Goal: Communication & Community: Answer question/provide support

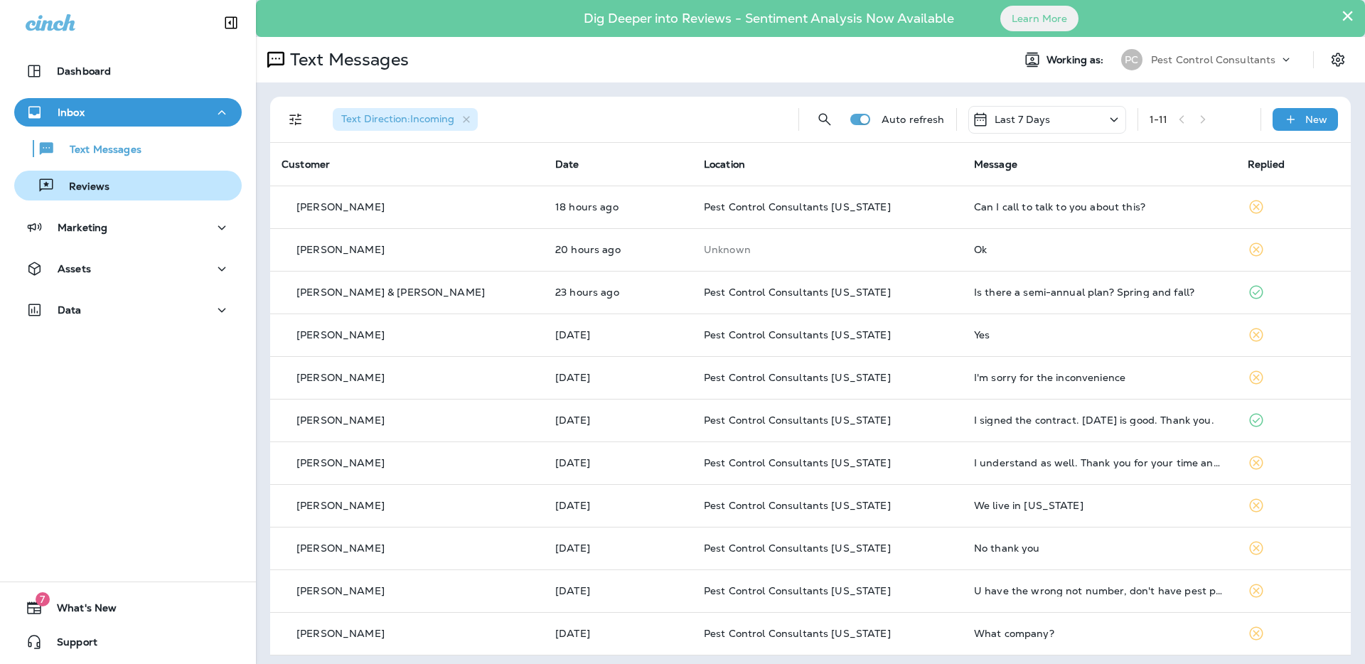
click at [123, 183] on div "Reviews" at bounding box center [128, 185] width 216 height 21
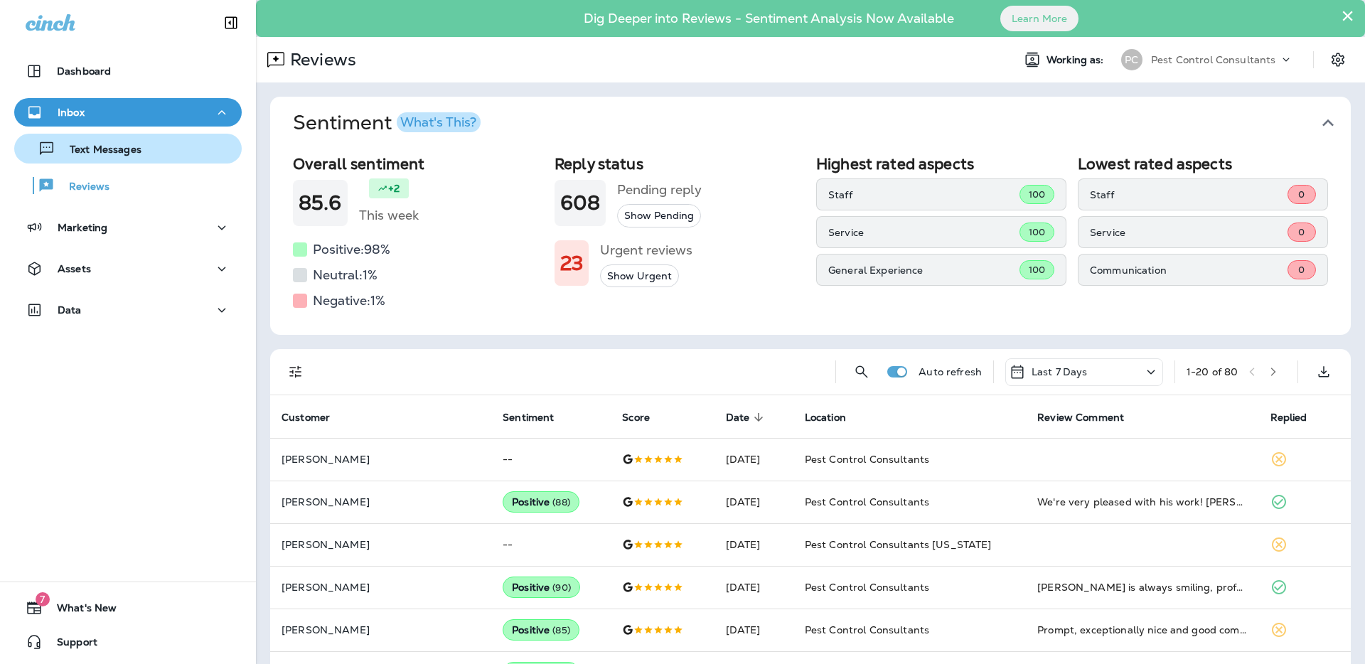
click at [168, 157] on div "Text Messages" at bounding box center [128, 148] width 216 height 21
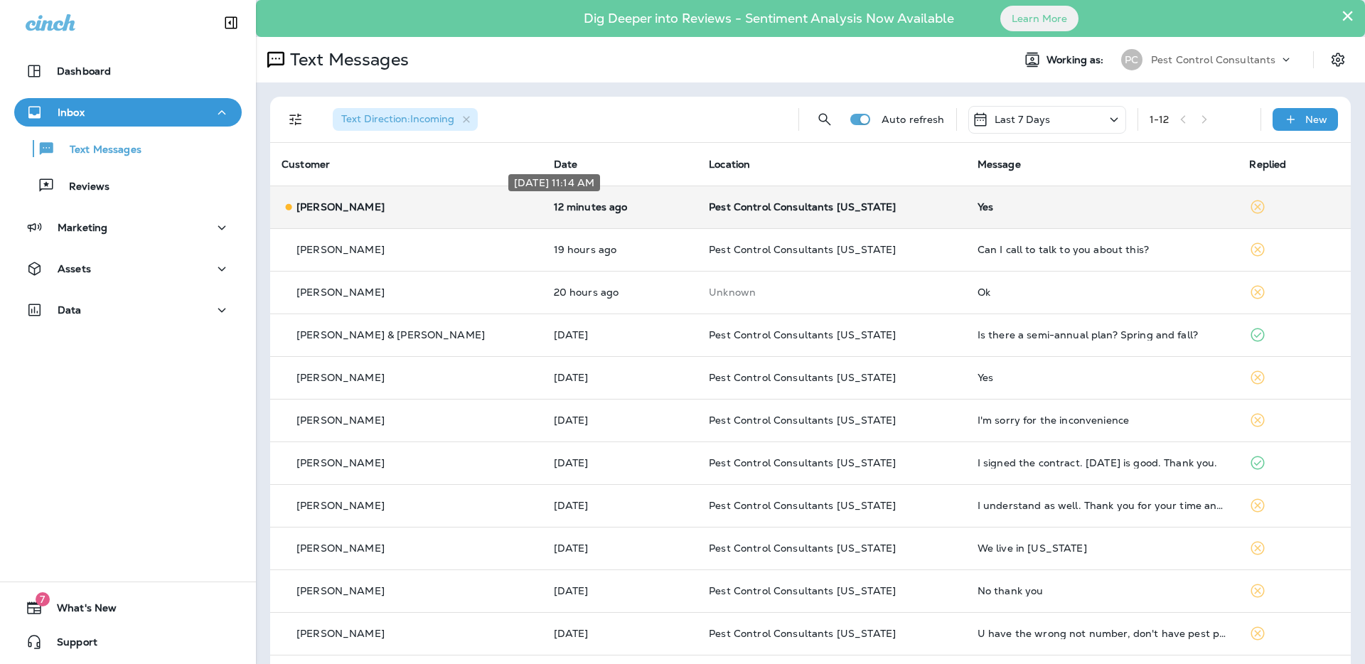
click at [554, 206] on p "12 minutes ago" at bounding box center [620, 206] width 133 height 11
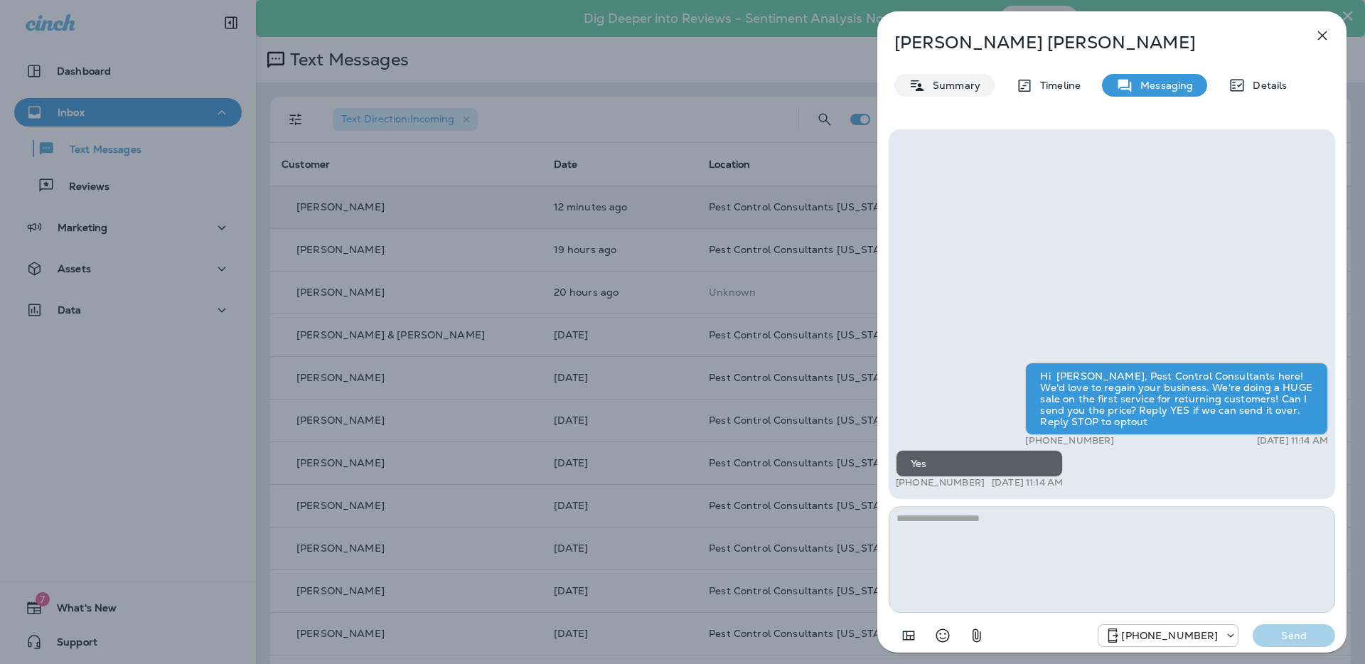
click at [961, 98] on div "[PERSON_NAME] Summary Timeline Messaging Details Hi [PERSON_NAME], Pest Control…" at bounding box center [1111, 336] width 469 height 650
click at [960, 90] on p "Summary" at bounding box center [952, 85] width 55 height 11
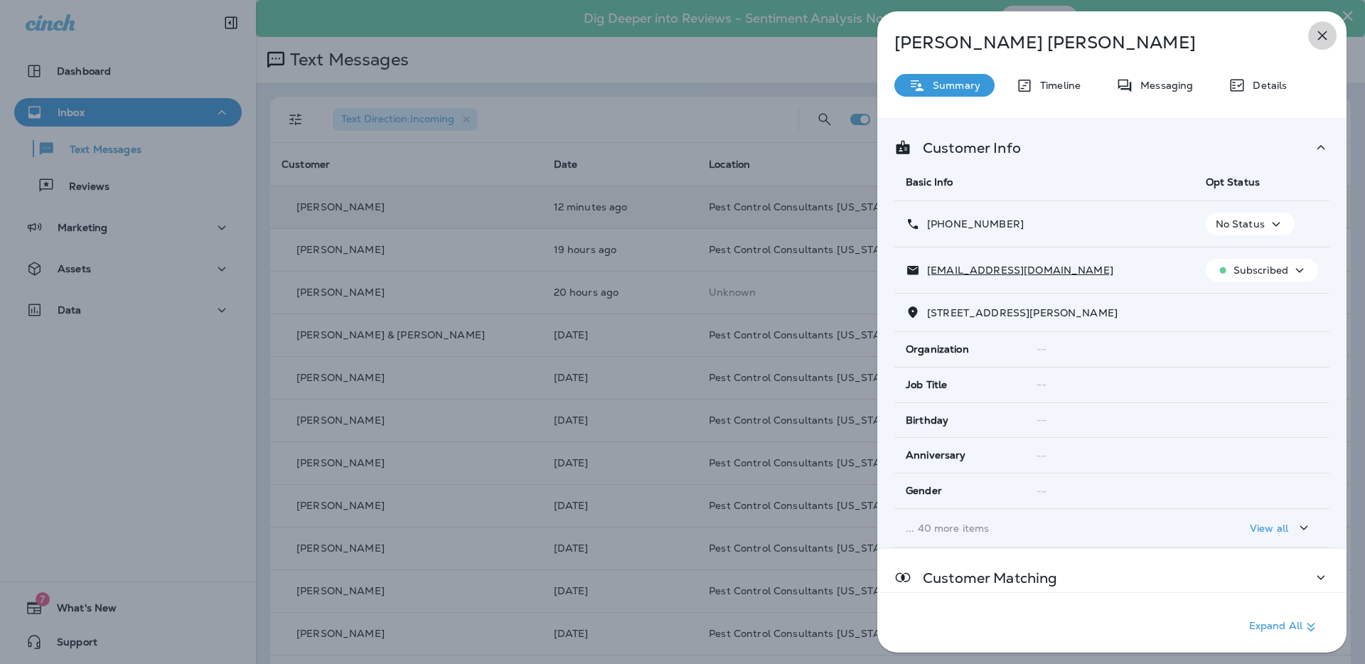
click at [1327, 34] on icon "button" at bounding box center [1321, 35] width 17 height 17
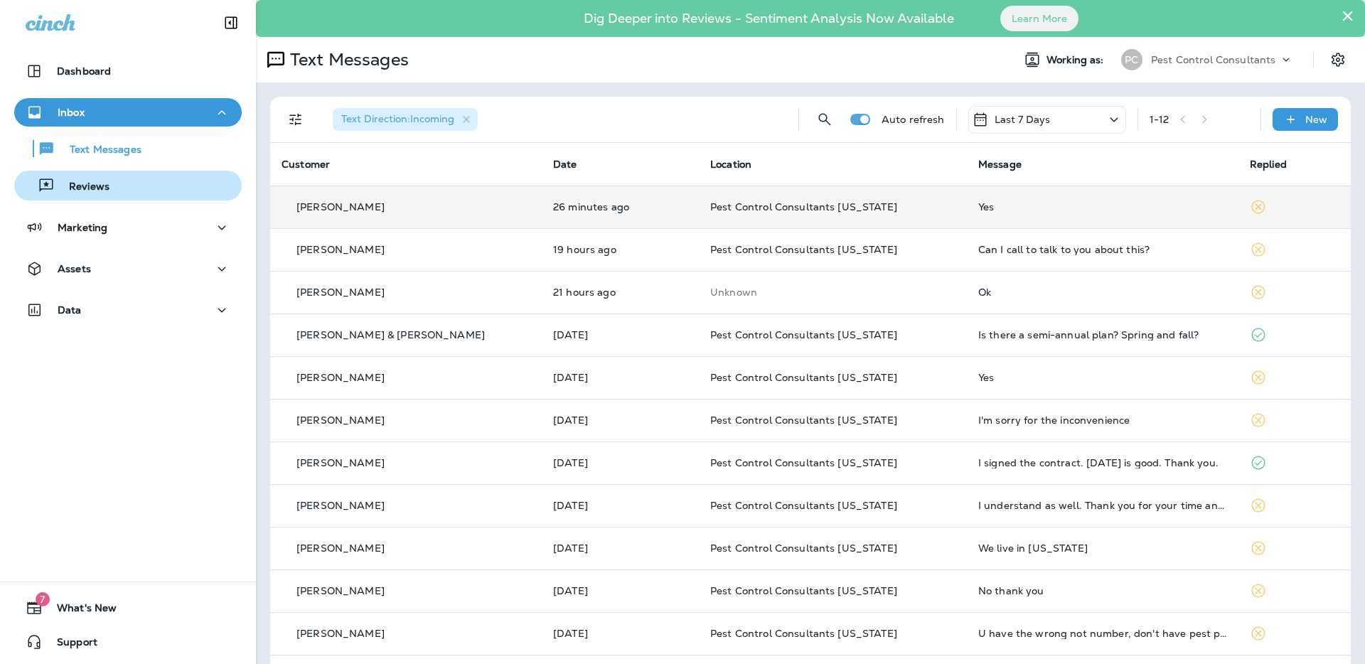
click at [150, 190] on div "Reviews" at bounding box center [128, 185] width 216 height 21
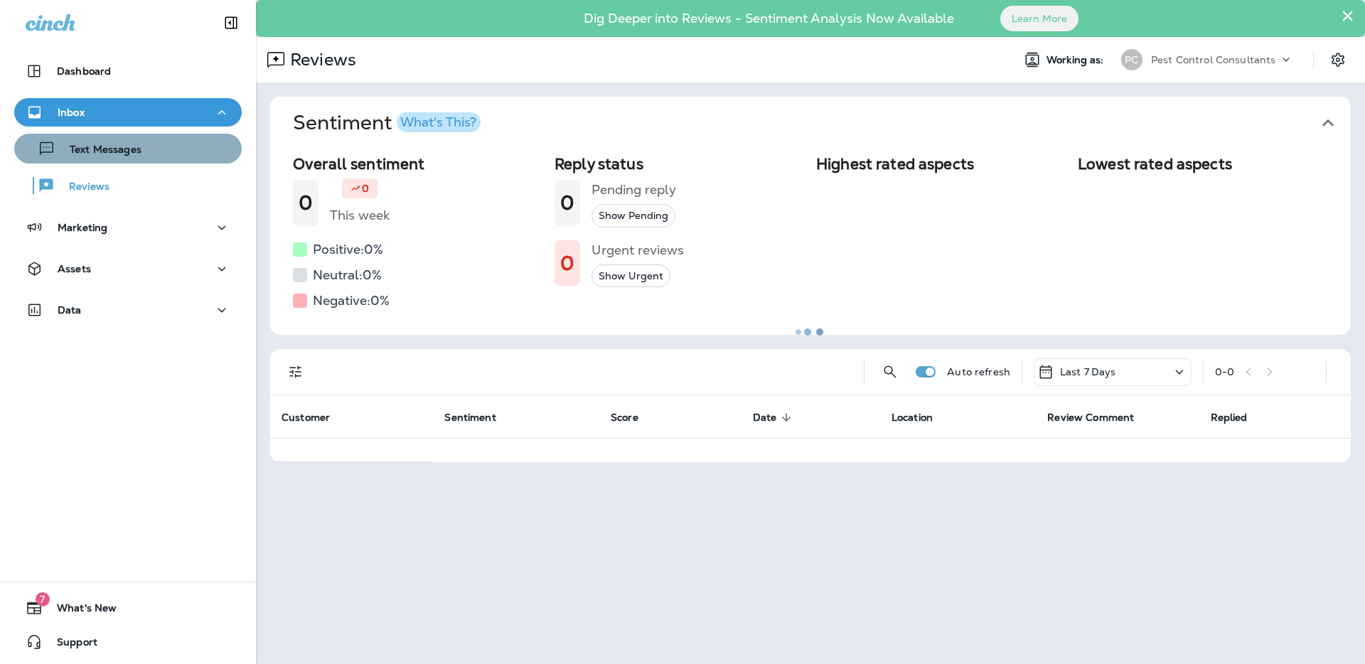
click at [153, 152] on div "Text Messages" at bounding box center [128, 148] width 216 height 21
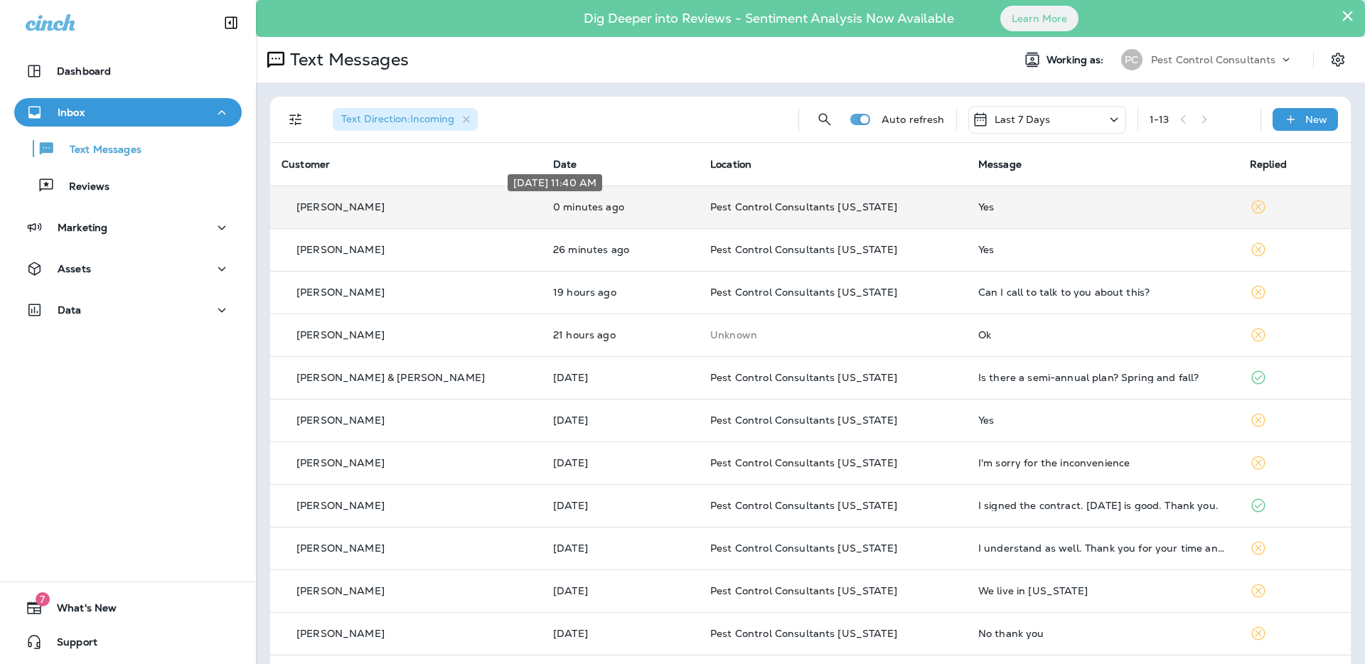
click at [604, 206] on p "0 minutes ago" at bounding box center [620, 206] width 134 height 11
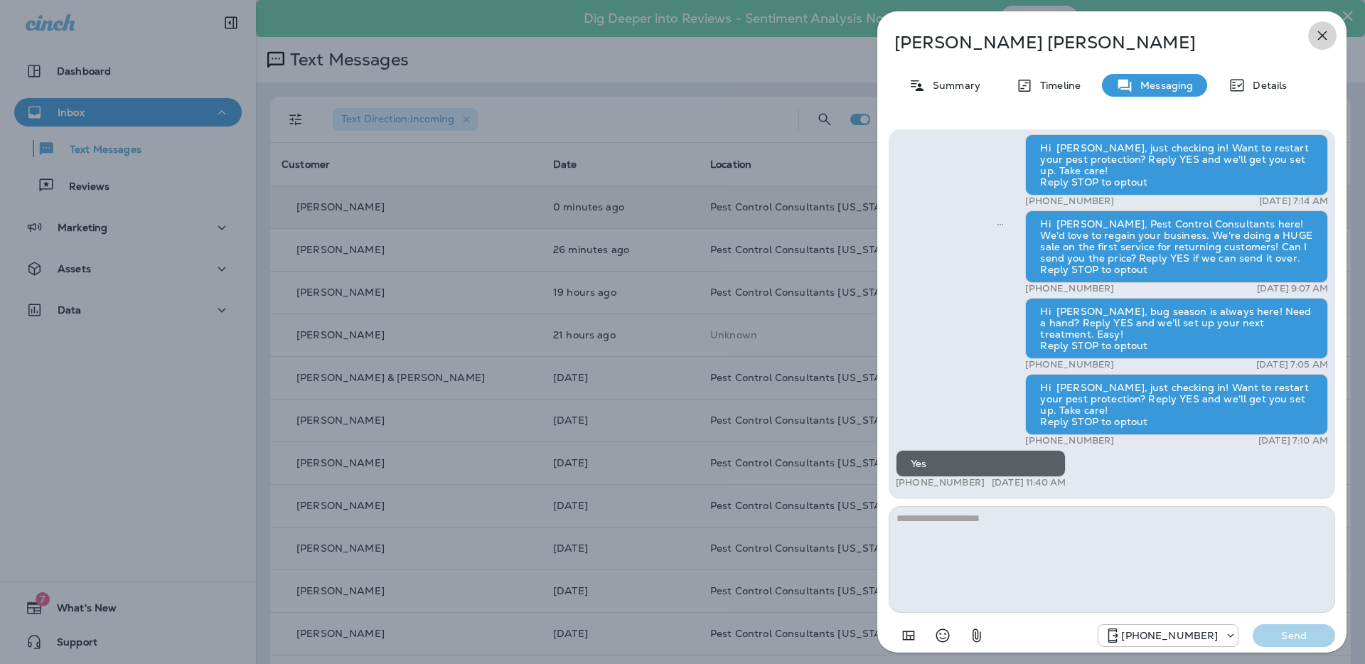
click at [1325, 34] on icon "button" at bounding box center [1321, 35] width 17 height 17
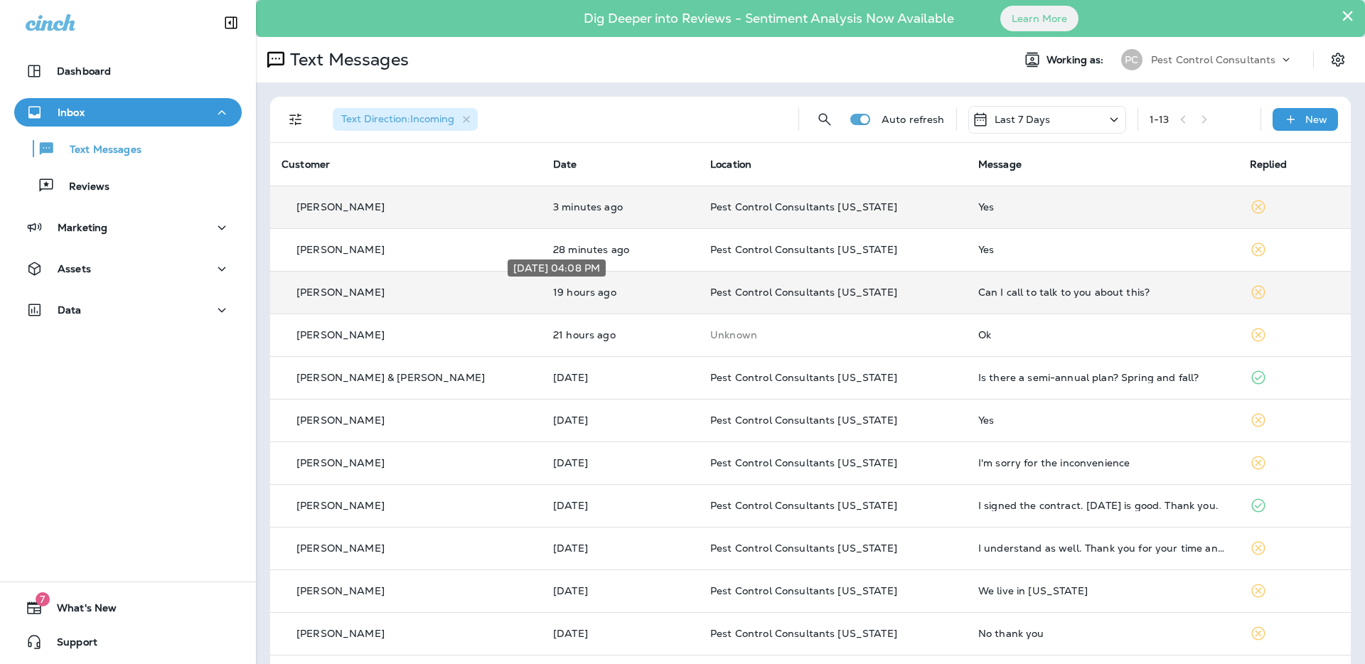
click at [553, 296] on p "19 hours ago" at bounding box center [620, 291] width 134 height 11
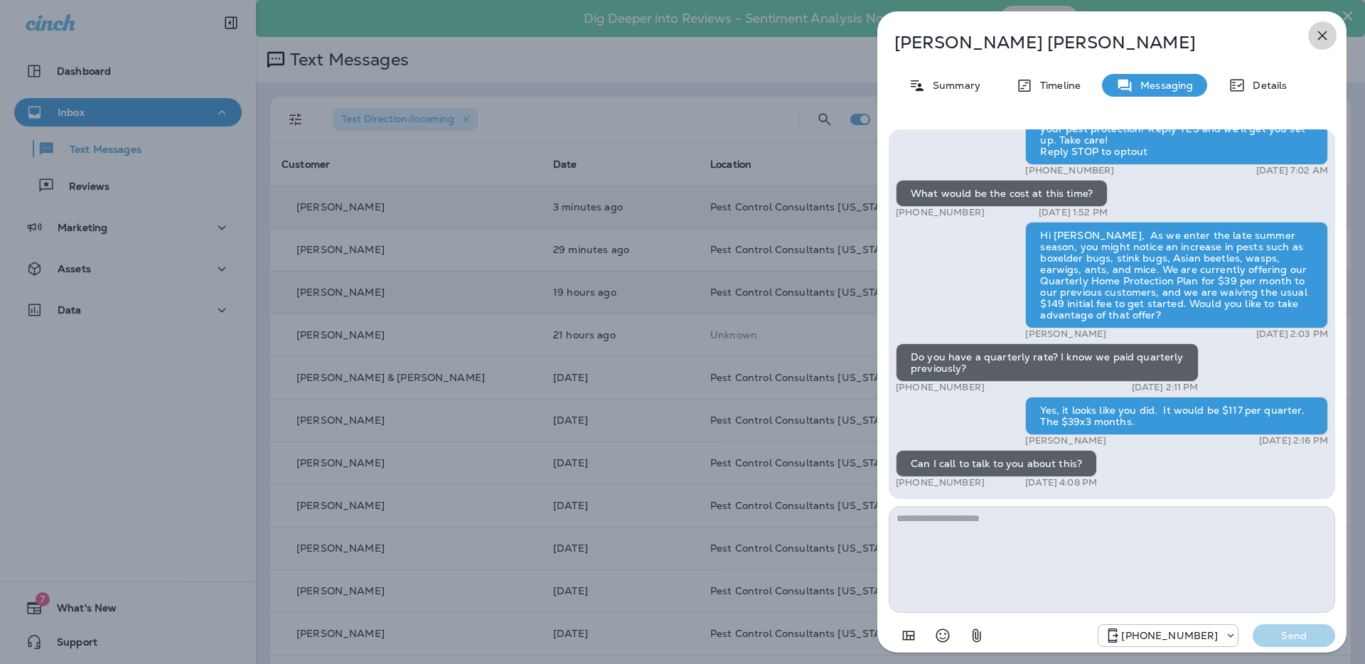
click at [1322, 33] on icon "button" at bounding box center [1321, 35] width 17 height 17
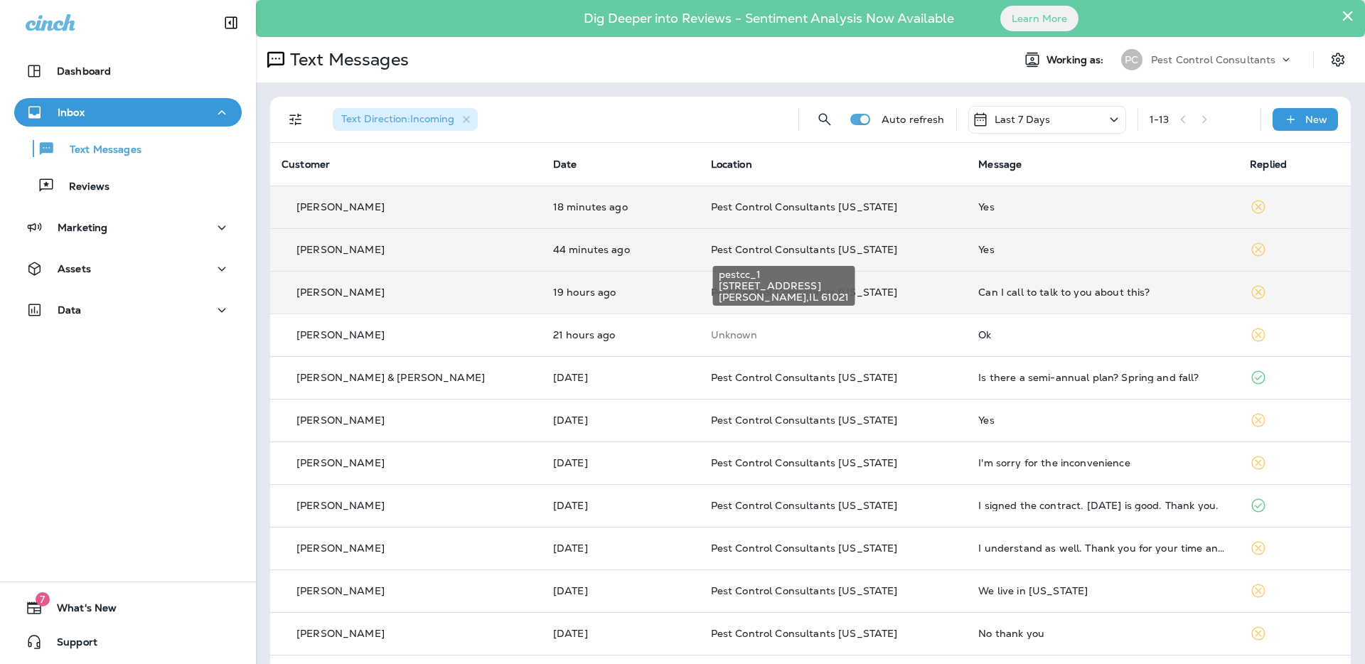
click at [731, 248] on span "Pest Control Consultants [US_STATE]" at bounding box center [804, 249] width 187 height 13
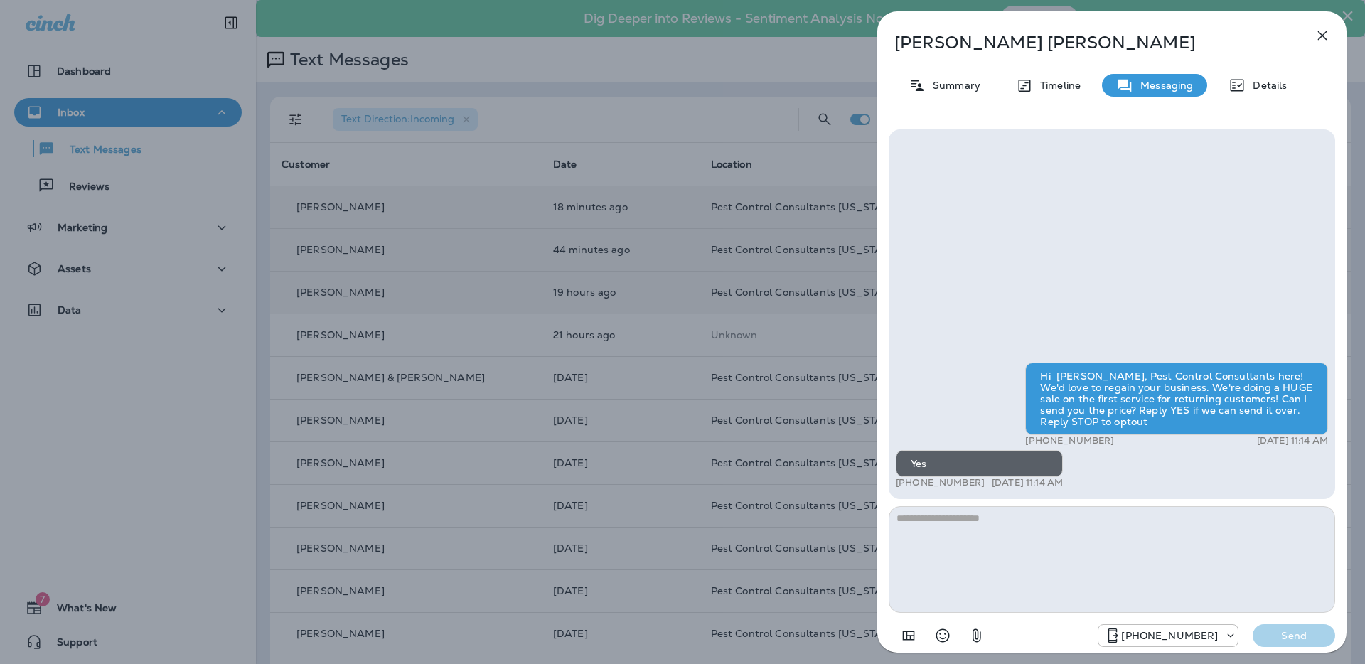
drag, startPoint x: 422, startPoint y: 192, endPoint x: 444, endPoint y: 250, distance: 62.3
click at [422, 193] on div "[PERSON_NAME] Summary Timeline Messaging Details Hi [PERSON_NAME], Pest Control…" at bounding box center [682, 332] width 1365 height 664
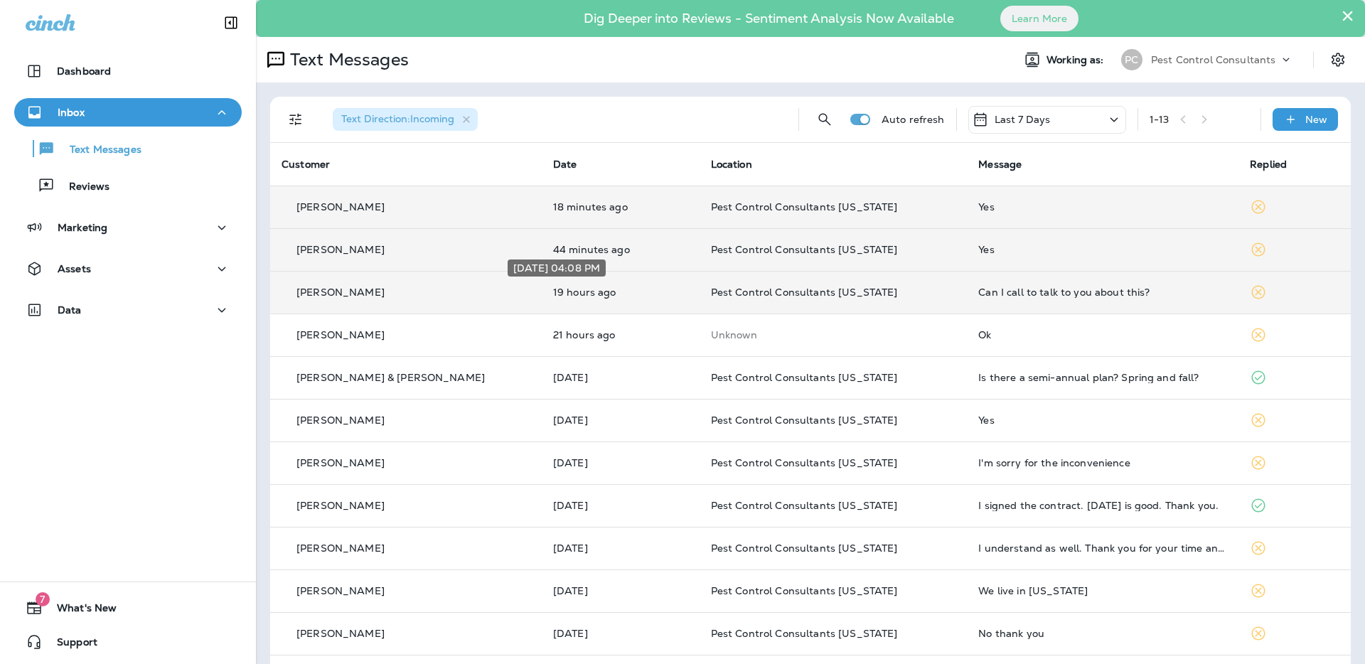
click at [553, 296] on p "19 hours ago" at bounding box center [620, 291] width 135 height 11
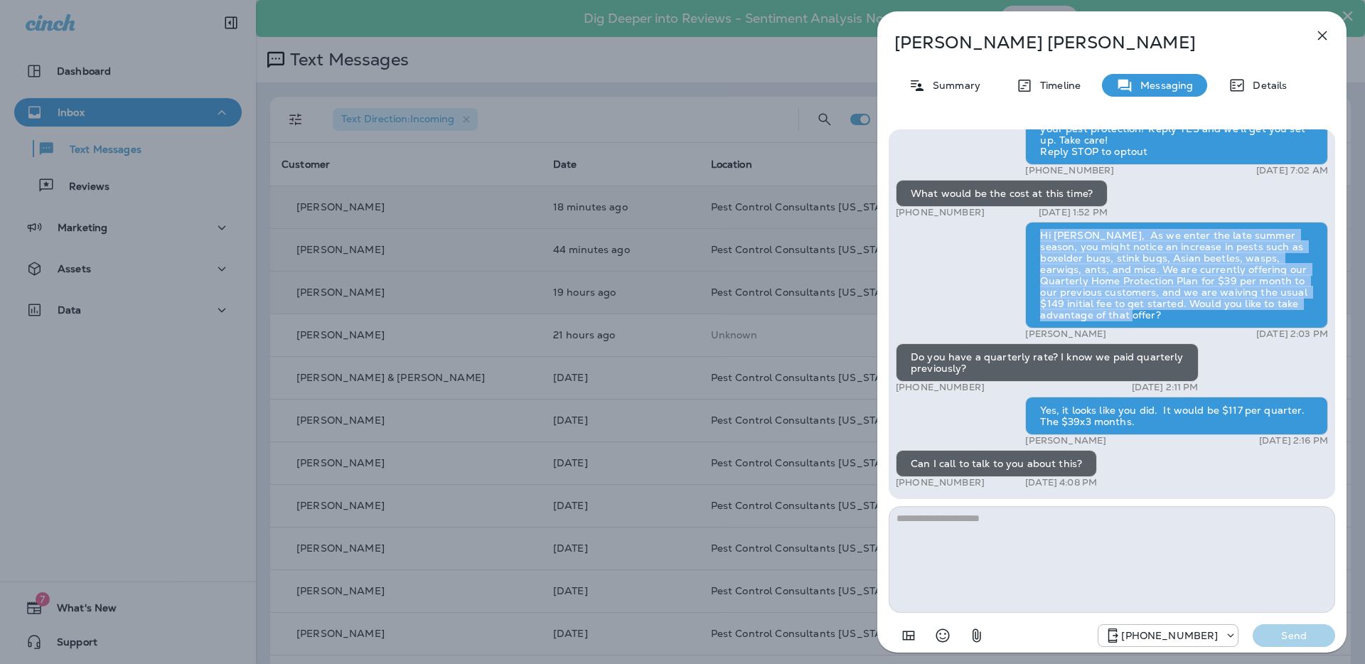
drag, startPoint x: 1082, startPoint y: 316, endPoint x: 1039, endPoint y: 238, distance: 88.8
click at [1038, 237] on div "Hi [PERSON_NAME], As we enter the late summer season, you might notice an incre…" at bounding box center [1176, 275] width 303 height 107
copy div "Hi [PERSON_NAME], As we enter the late summer season, you might notice an incre…"
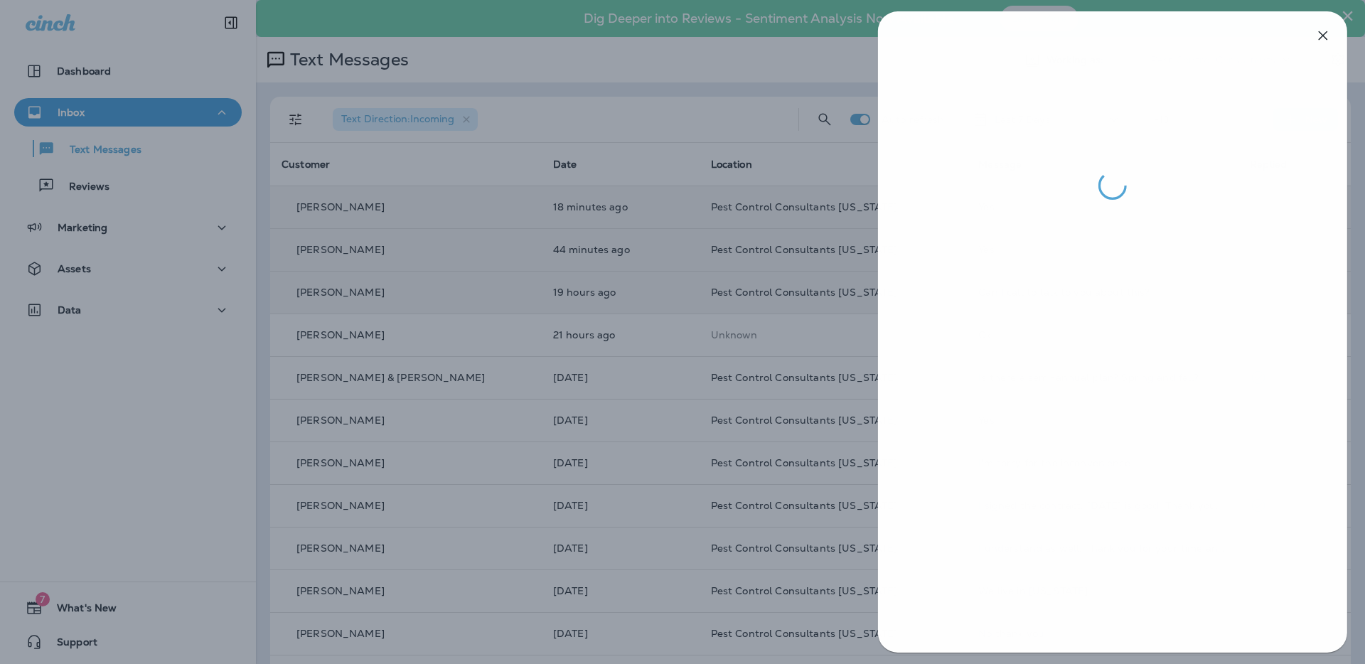
drag, startPoint x: 599, startPoint y: 285, endPoint x: 609, endPoint y: 253, distance: 33.5
click at [599, 284] on div at bounding box center [683, 332] width 1365 height 664
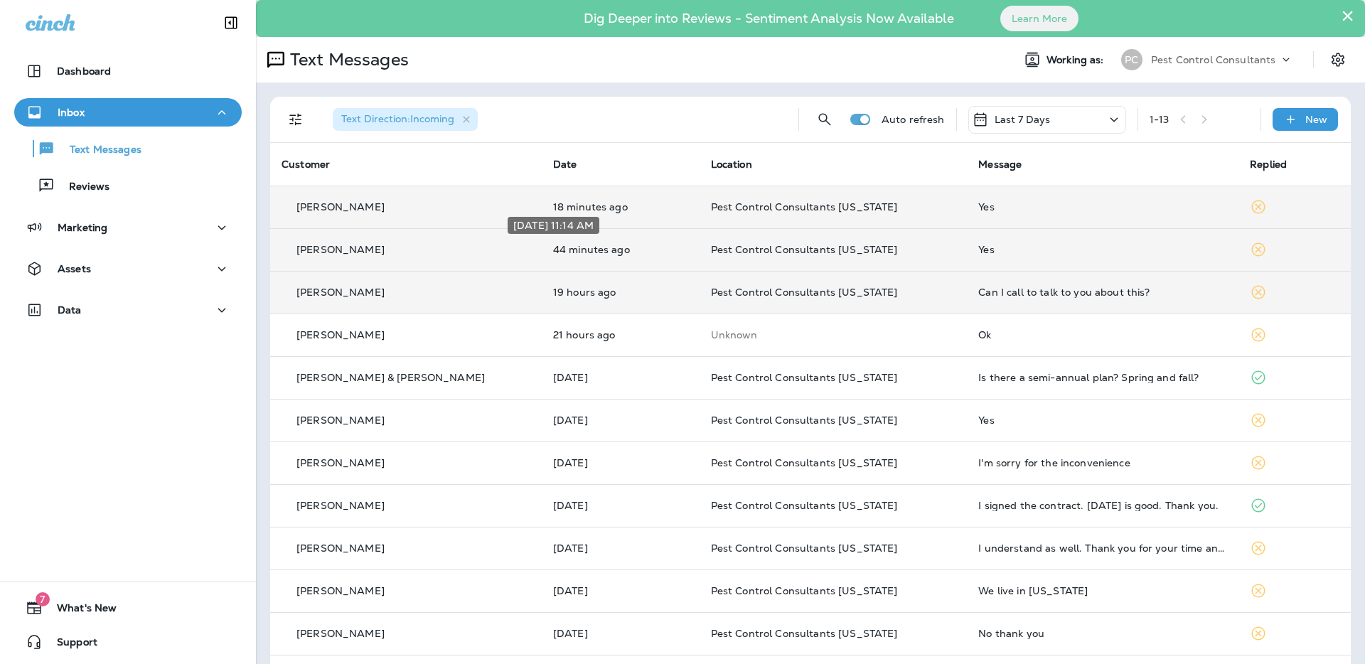
click at [607, 250] on p "44 minutes ago" at bounding box center [620, 249] width 135 height 11
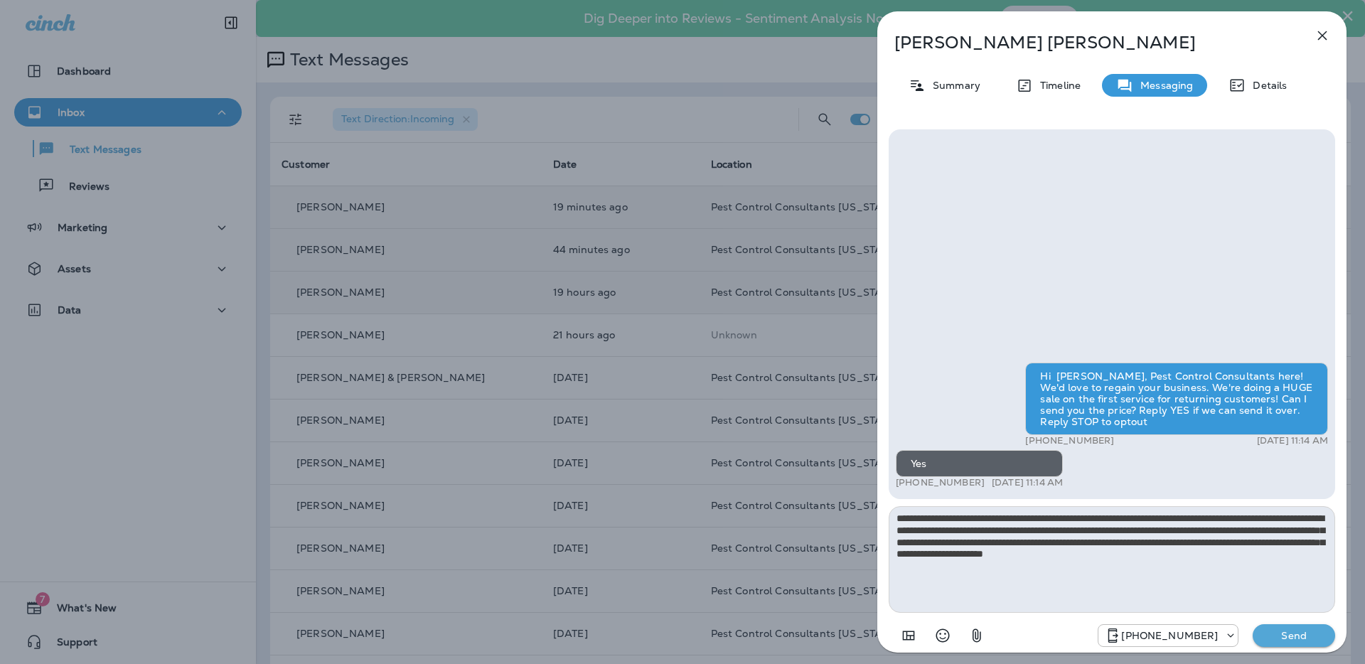
click at [919, 518] on textarea "**********" at bounding box center [1111, 559] width 446 height 107
type textarea "**********"
click at [1301, 635] on p "Send" at bounding box center [1294, 635] width 60 height 13
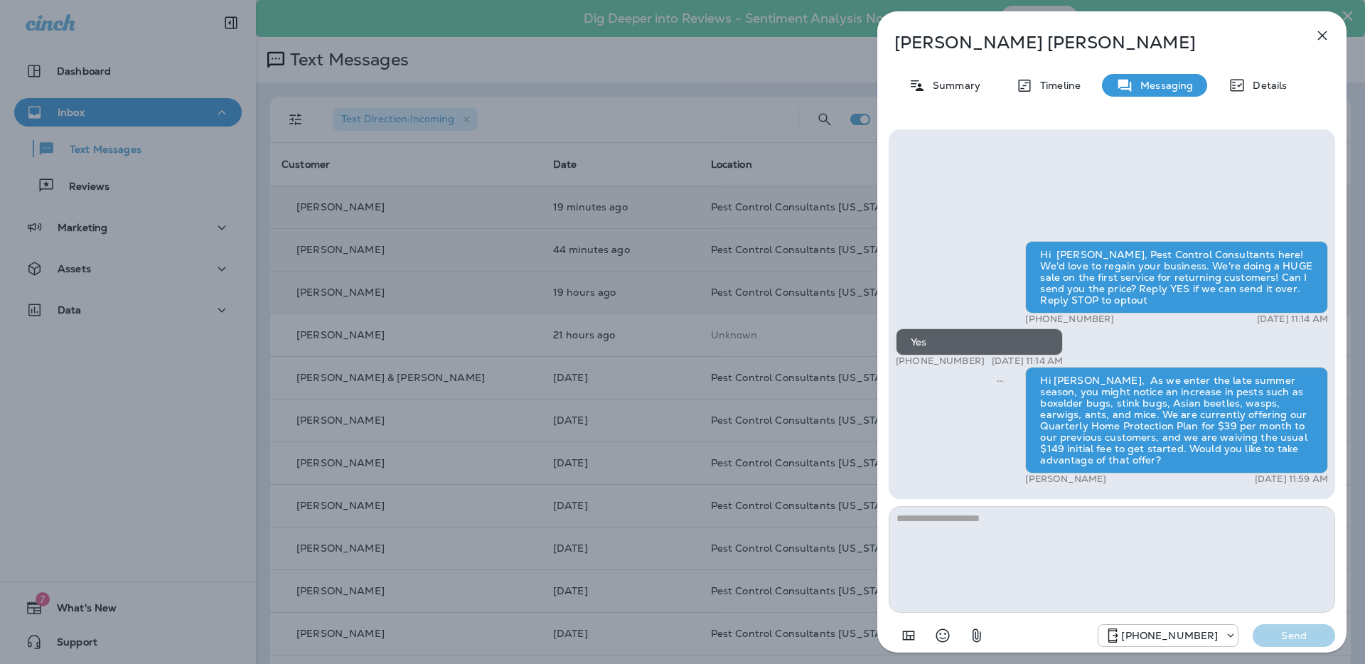
click at [623, 136] on div "[PERSON_NAME] Summary Timeline Messaging Details Hi [PERSON_NAME], Pest Control…" at bounding box center [682, 332] width 1365 height 664
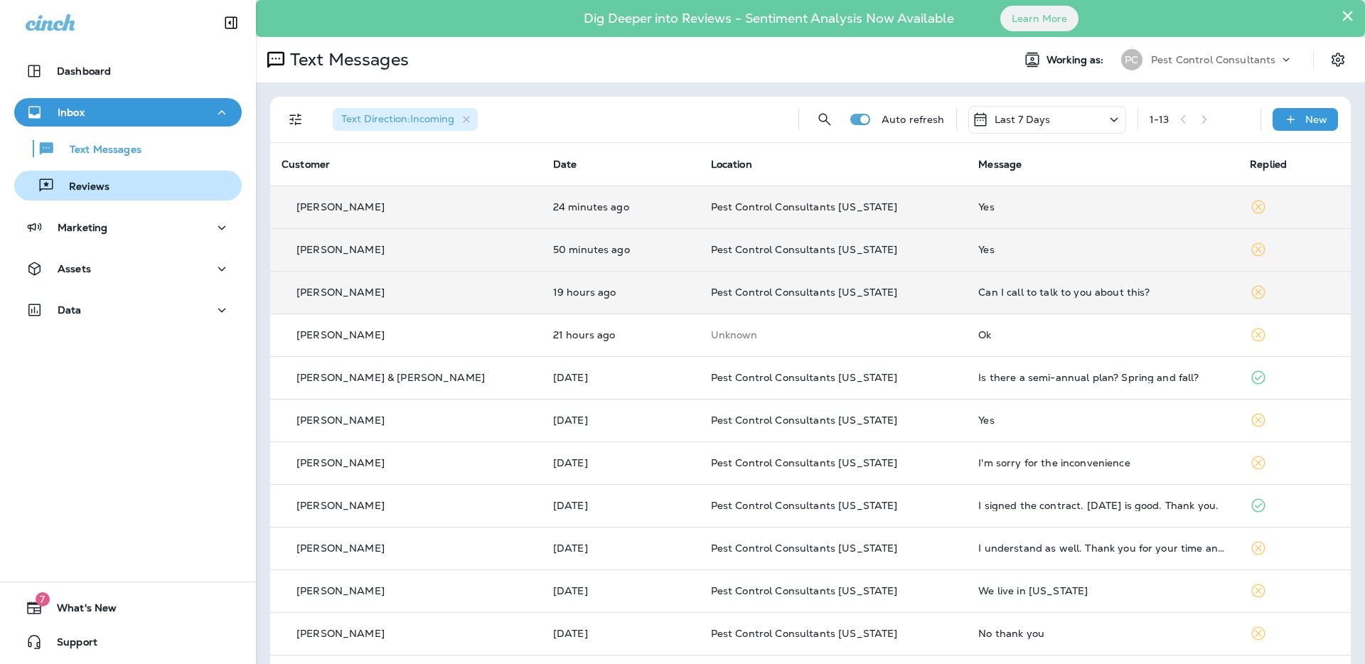
click at [104, 193] on p "Reviews" at bounding box center [82, 188] width 55 height 14
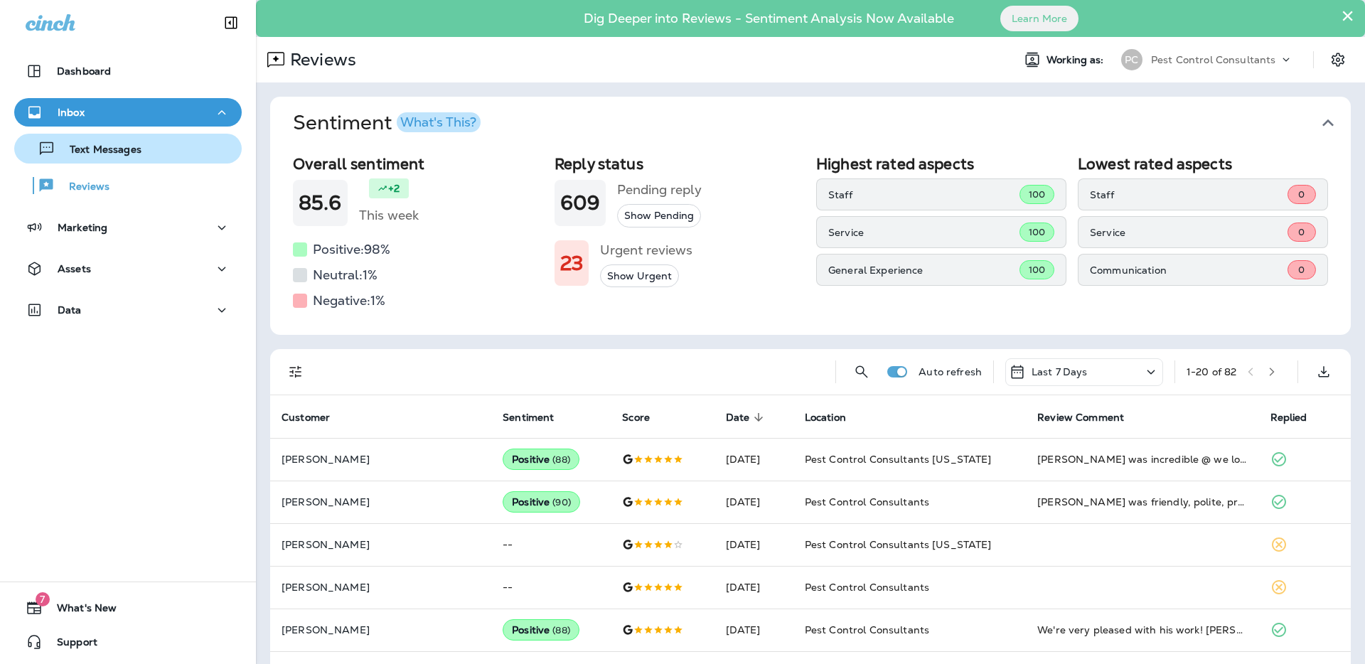
click at [131, 155] on p "Text Messages" at bounding box center [98, 151] width 86 height 14
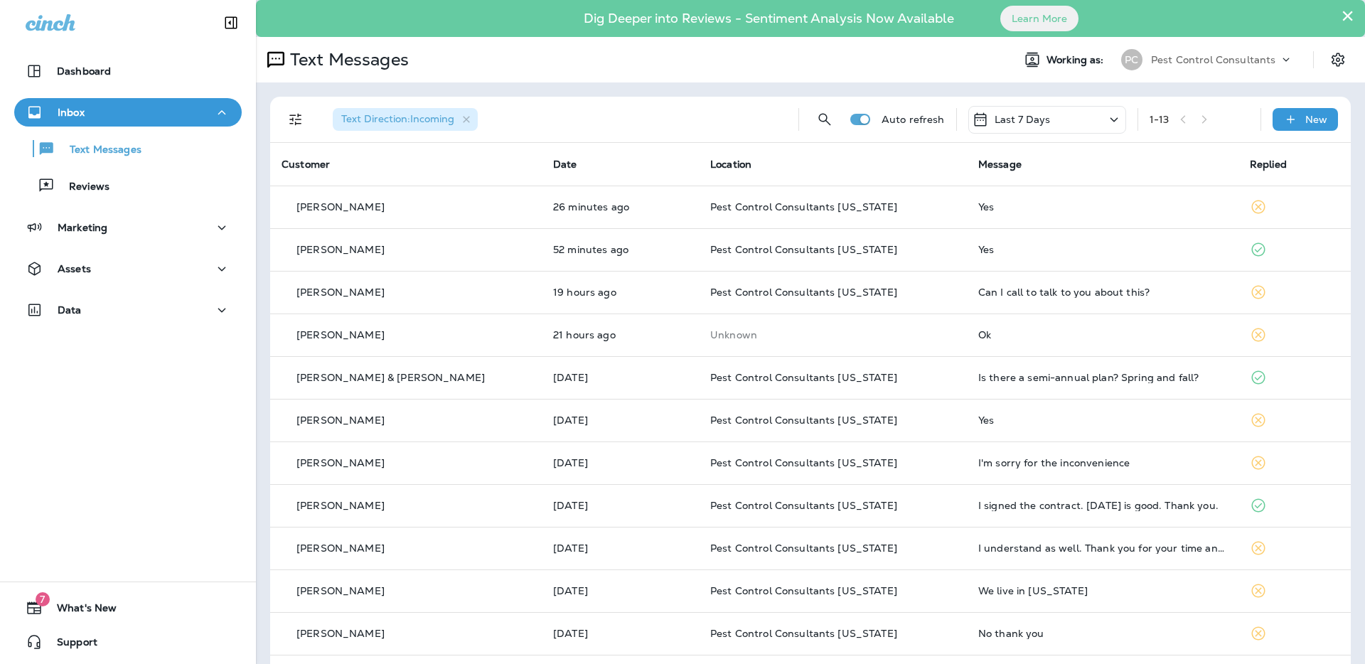
click at [1345, 18] on button "×" at bounding box center [1348, 15] width 14 height 23
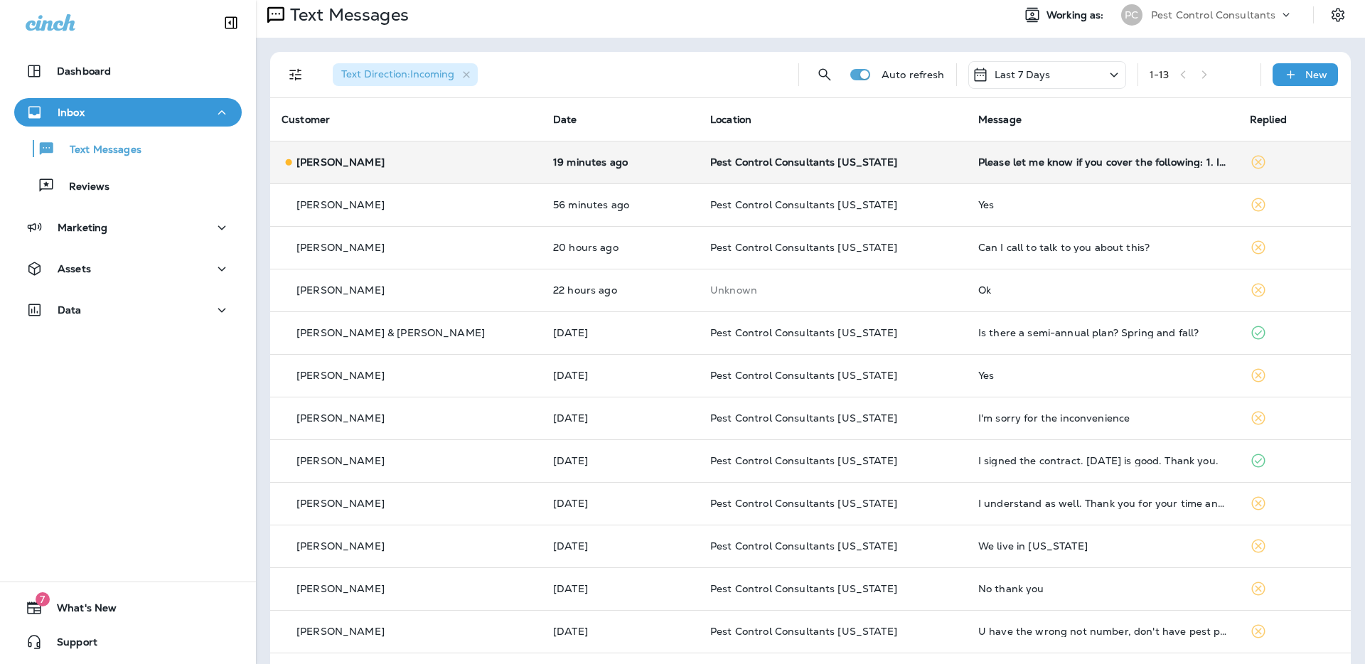
click at [430, 166] on div "[PERSON_NAME]" at bounding box center [405, 162] width 249 height 15
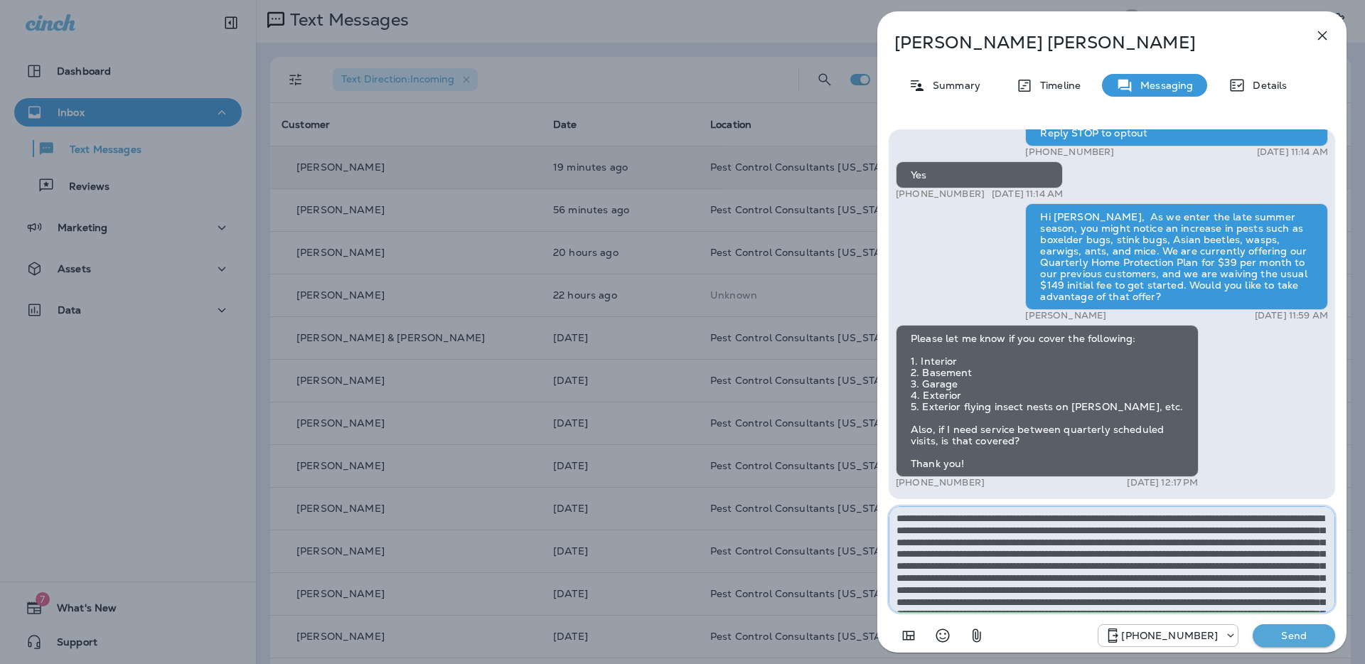
drag, startPoint x: 1106, startPoint y: 530, endPoint x: 883, endPoint y: 514, distance: 223.8
click at [882, 514] on div "Hi [PERSON_NAME], Pest Control Consultants here! We'd love to regain your busin…" at bounding box center [1111, 389] width 469 height 543
click at [1067, 572] on textarea at bounding box center [1111, 559] width 446 height 107
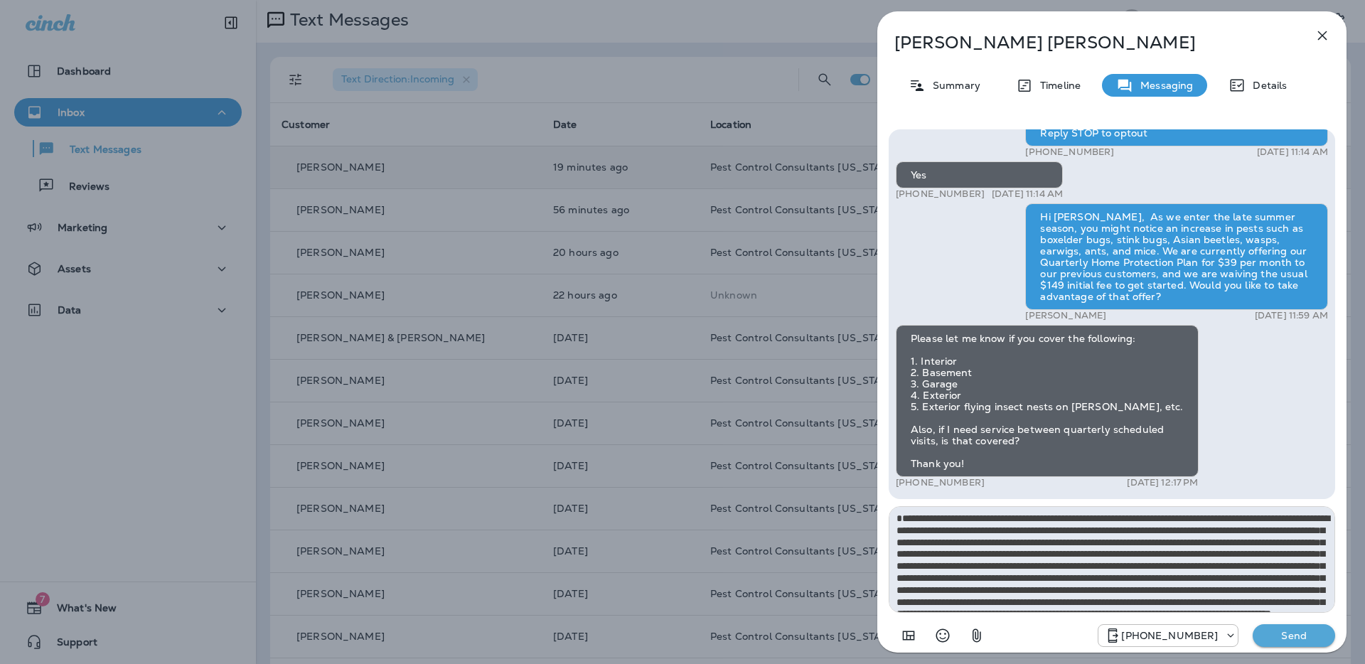
click at [1256, 457] on div "Hi [PERSON_NAME], Pest Control Consultants here! We'd love to regain your busin…" at bounding box center [1112, 283] width 432 height 418
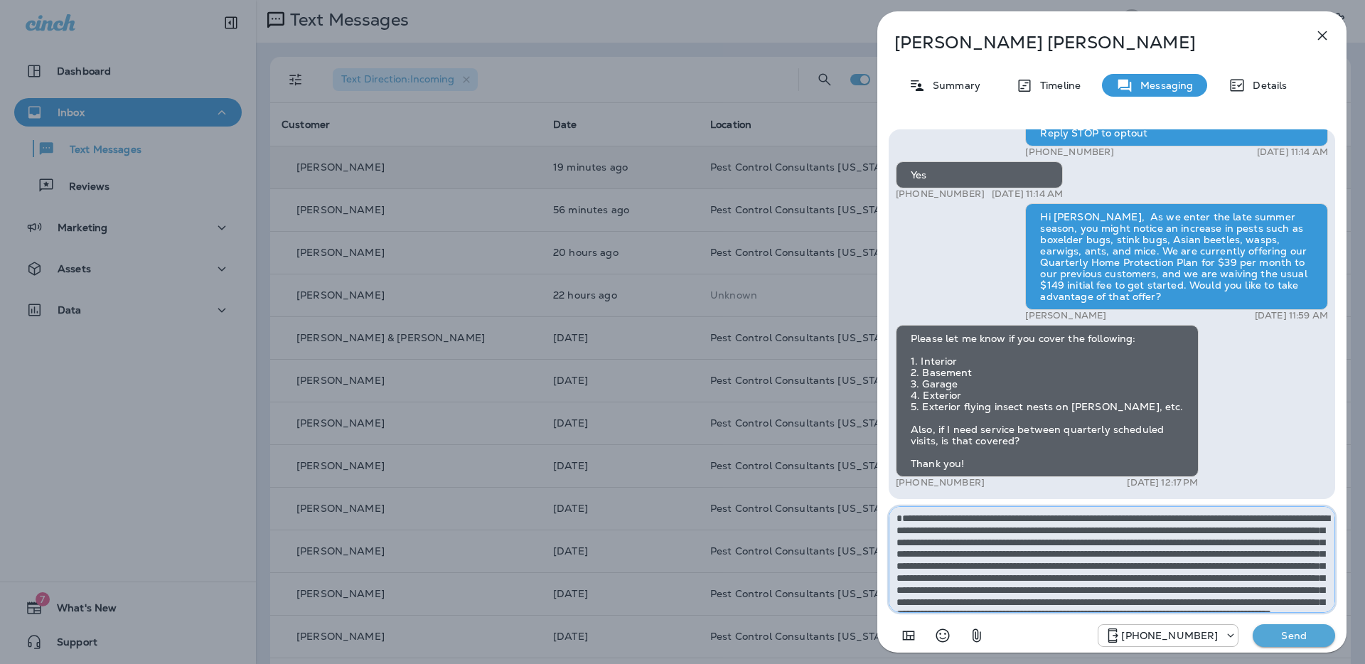
click at [923, 520] on textarea at bounding box center [1111, 559] width 446 height 107
click at [1294, 544] on textarea at bounding box center [1111, 559] width 446 height 107
click at [1311, 568] on textarea at bounding box center [1111, 559] width 446 height 107
drag, startPoint x: 1019, startPoint y: 598, endPoint x: 871, endPoint y: 468, distance: 196.9
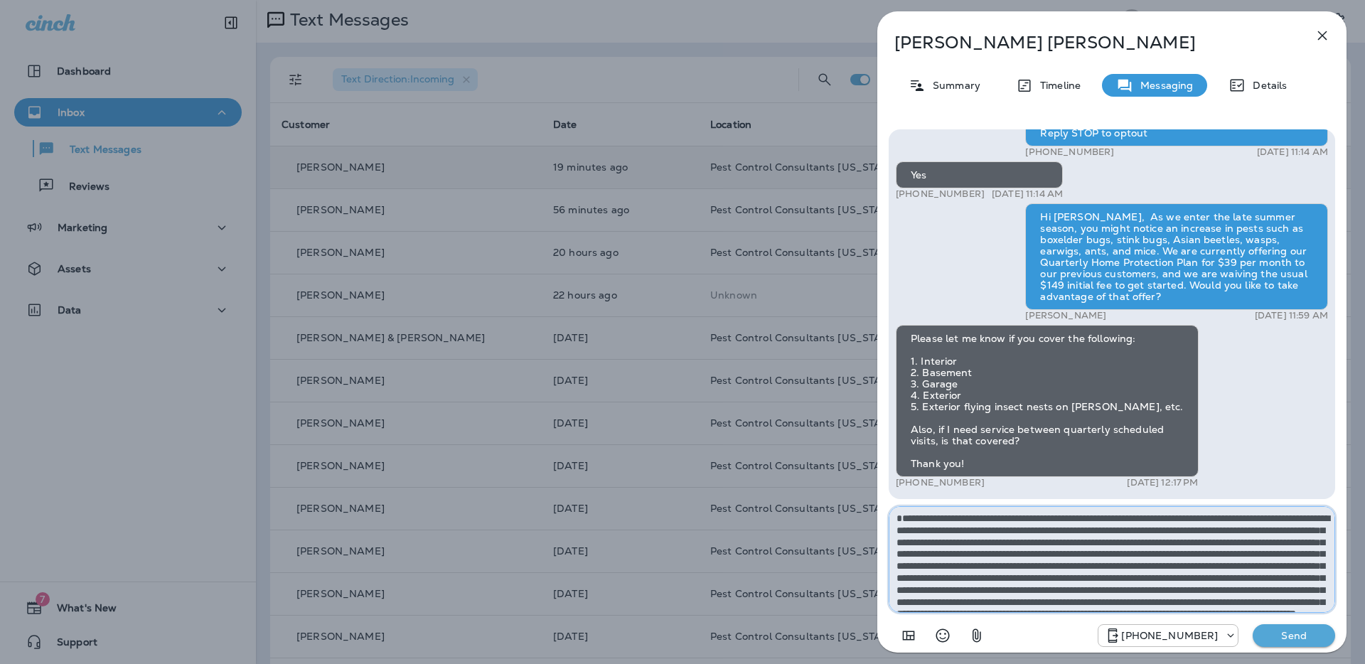
click at [871, 468] on div "[PERSON_NAME] Summary Timeline Messaging Details Hi [PERSON_NAME], Pest Control…" at bounding box center [1112, 332] width 506 height 664
click at [1011, 576] on textarea at bounding box center [1111, 559] width 446 height 107
click at [899, 518] on textarea at bounding box center [1111, 559] width 446 height 107
type textarea "**********"
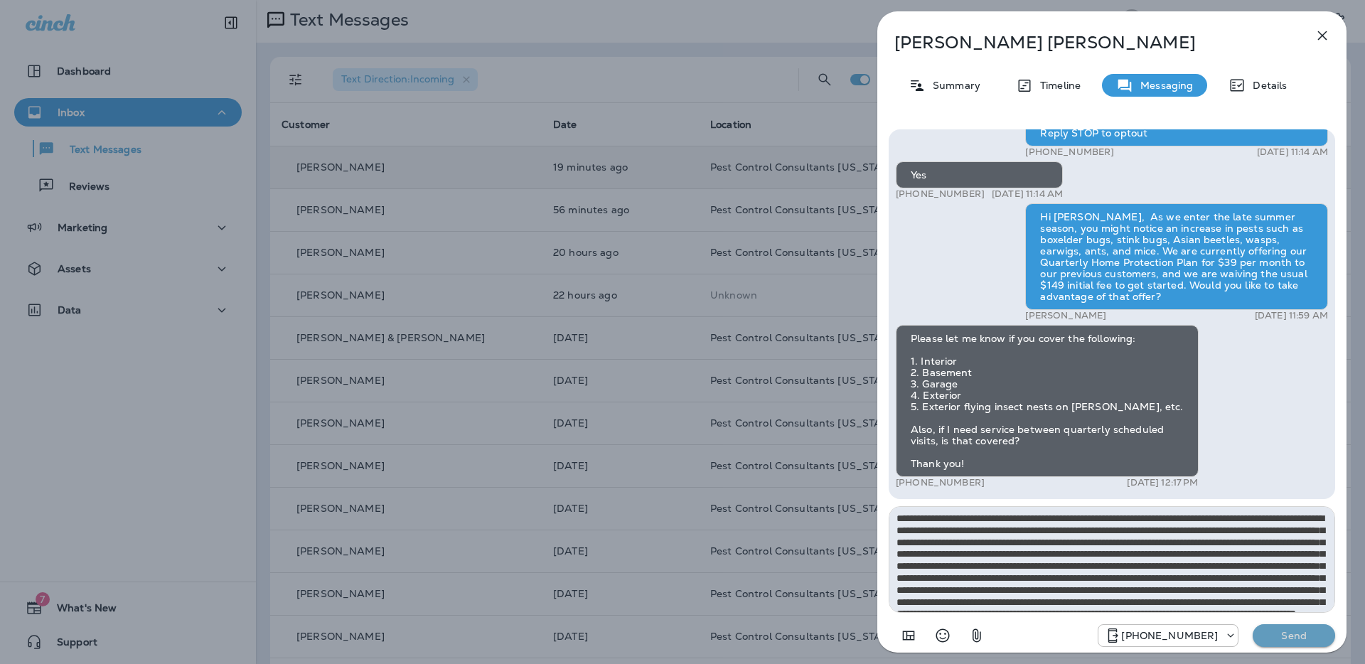
click at [1283, 643] on button "Send" at bounding box center [1293, 635] width 82 height 23
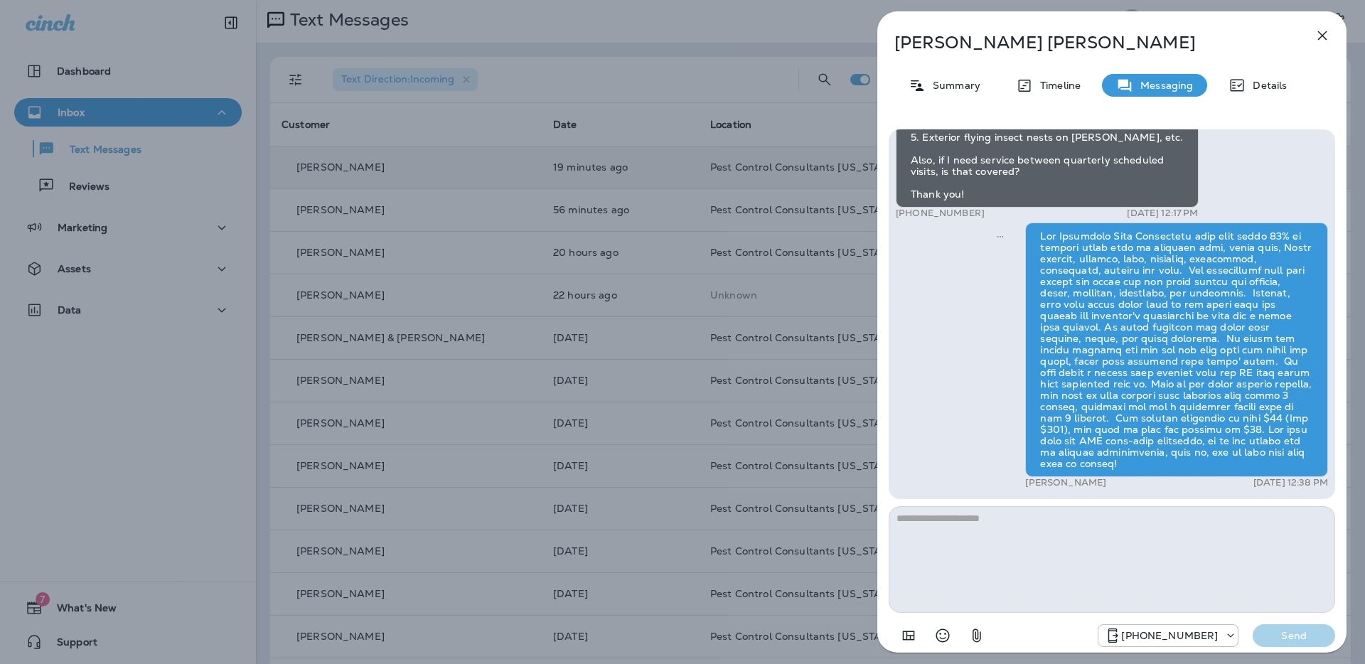
click at [1323, 31] on icon "button" at bounding box center [1321, 35] width 17 height 17
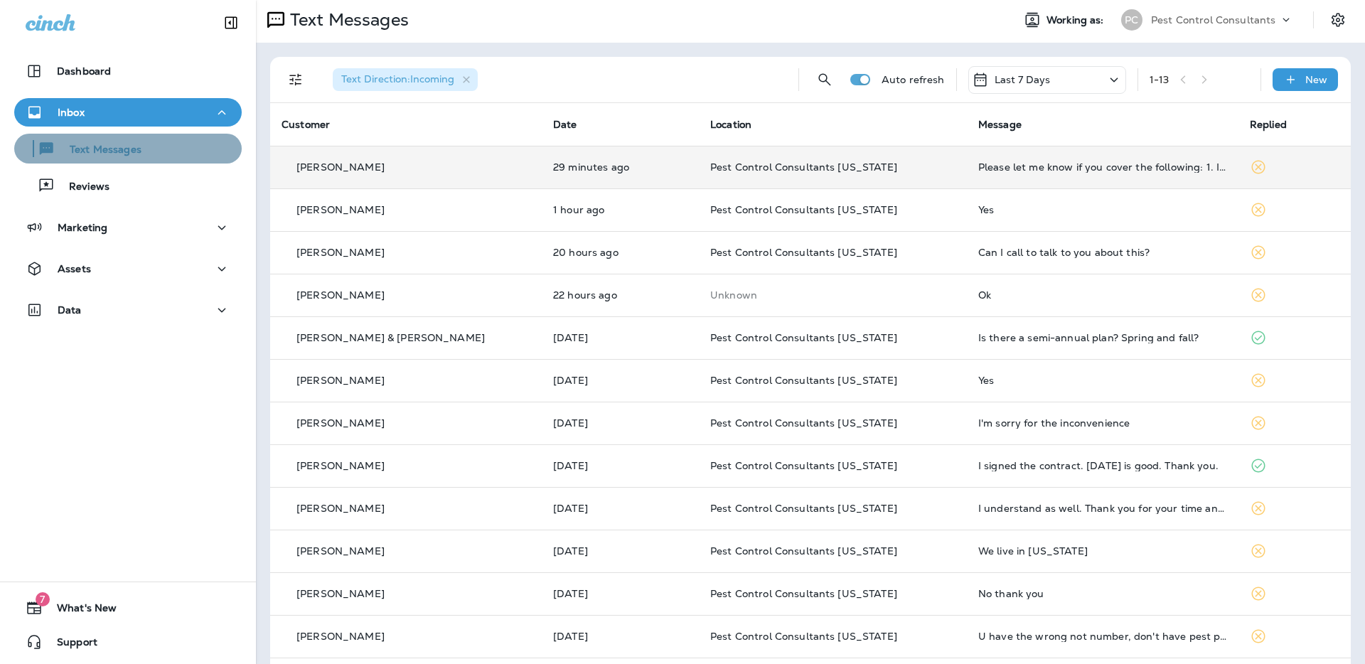
click at [159, 149] on div "Text Messages" at bounding box center [128, 148] width 216 height 21
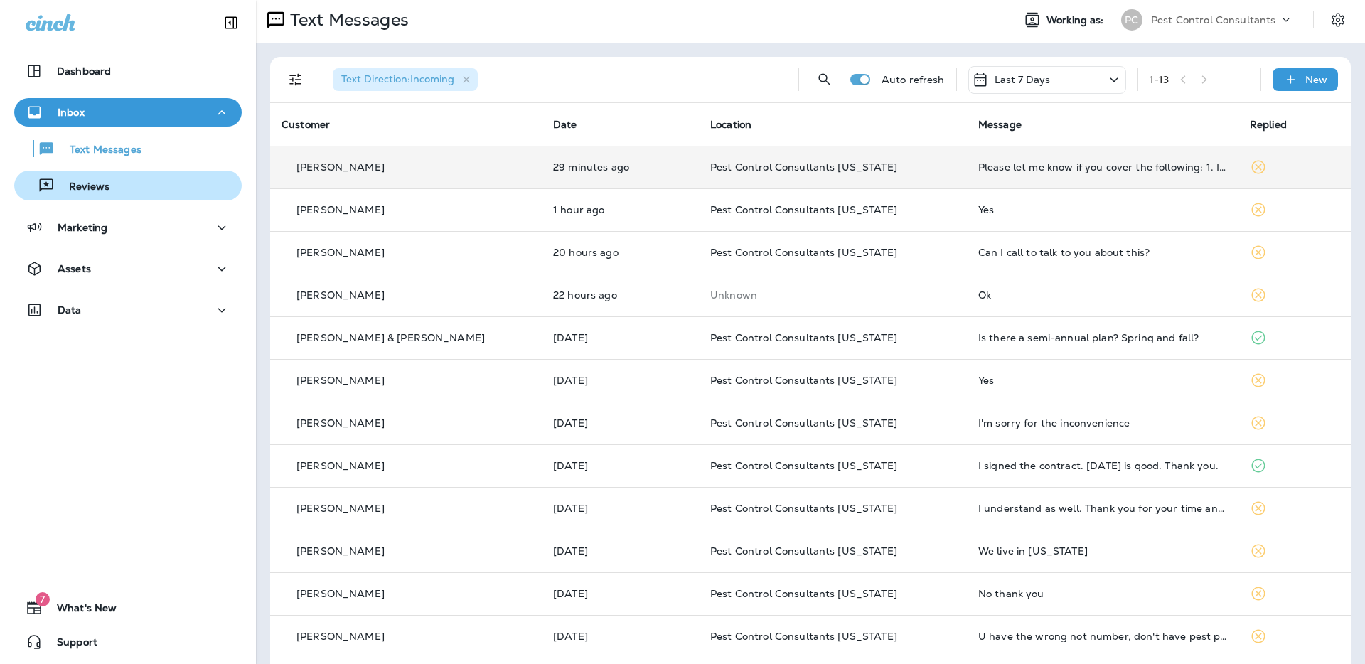
click at [161, 186] on div "Reviews" at bounding box center [128, 185] width 216 height 21
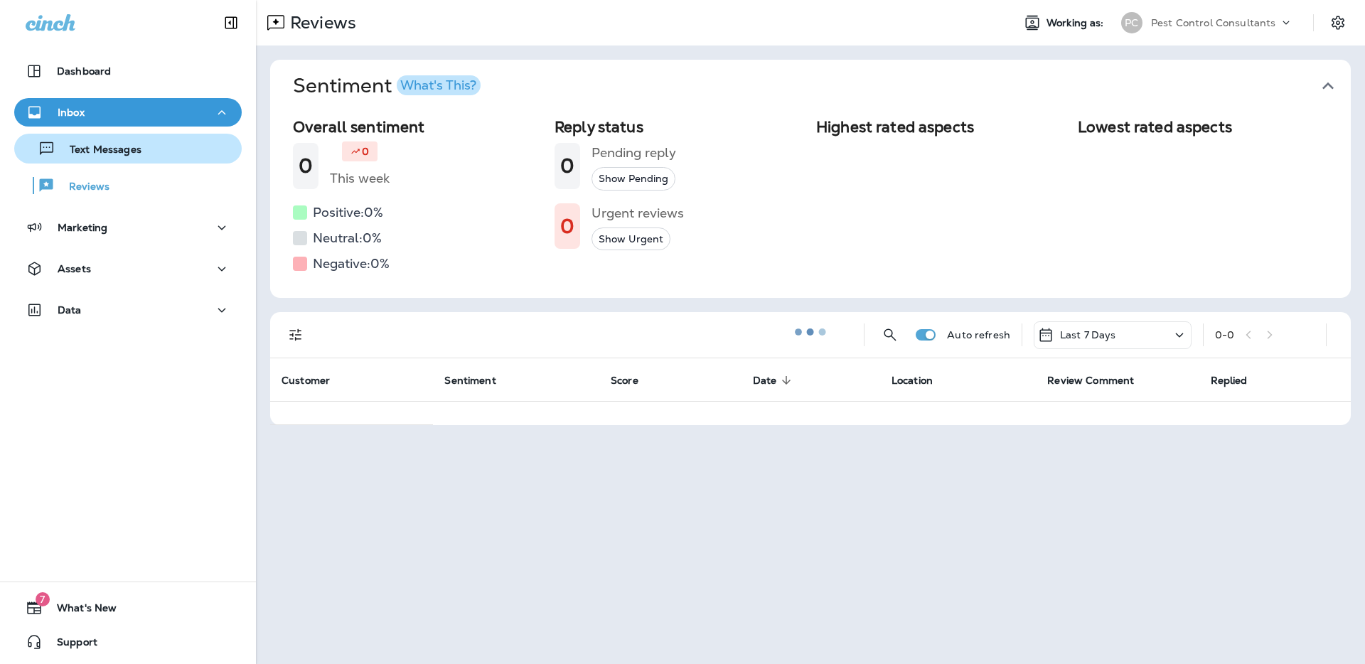
click at [165, 149] on div "Text Messages" at bounding box center [128, 148] width 216 height 21
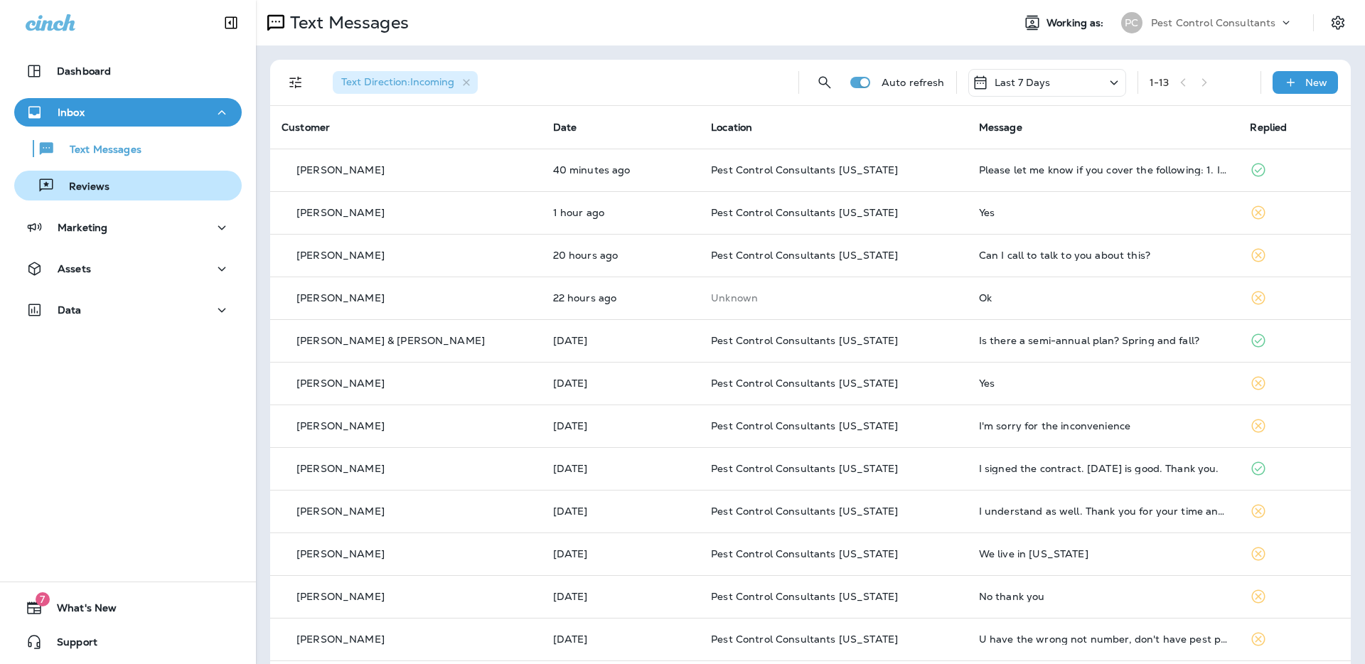
click at [151, 186] on div "Reviews" at bounding box center [128, 185] width 216 height 21
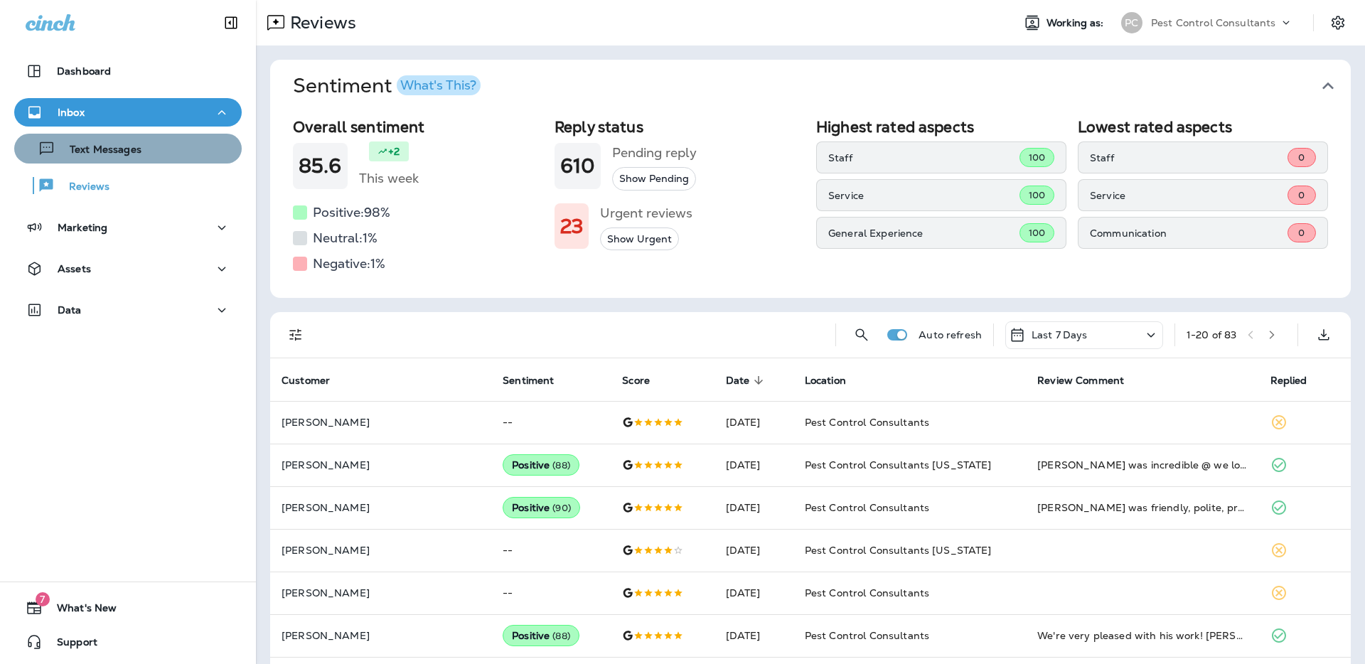
click at [157, 151] on div "Text Messages" at bounding box center [128, 148] width 216 height 21
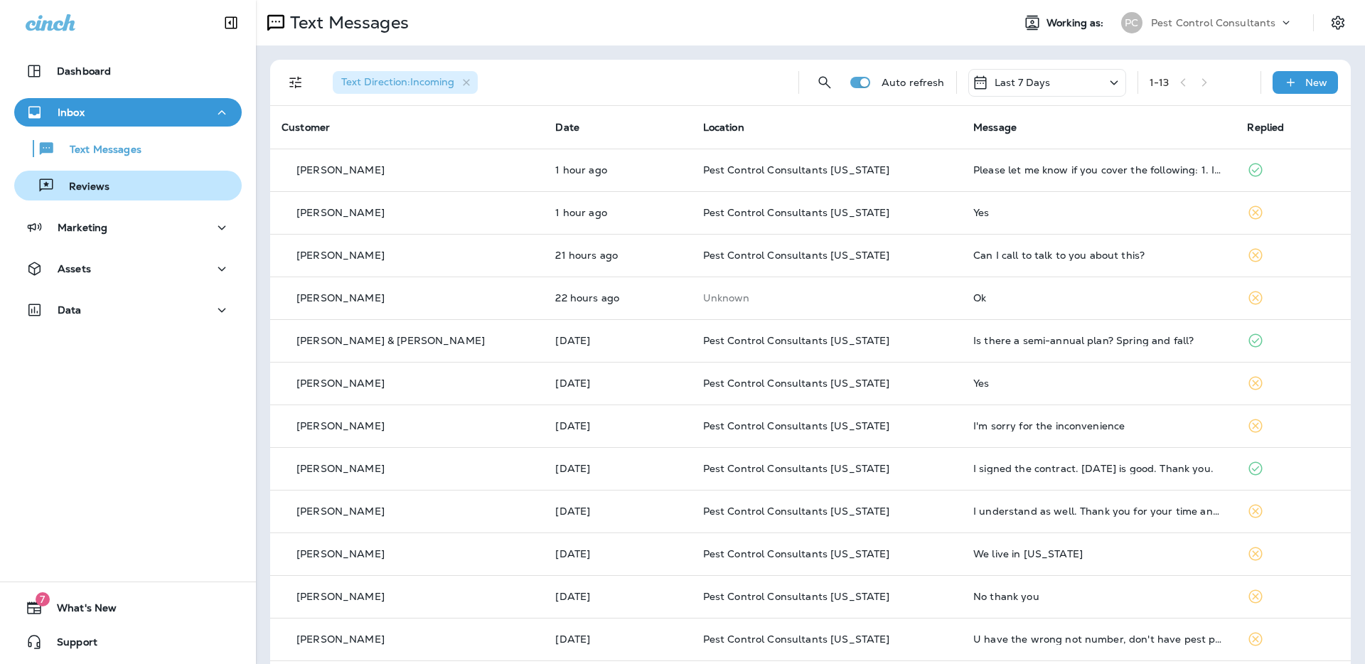
click at [128, 190] on div "Reviews" at bounding box center [128, 185] width 216 height 21
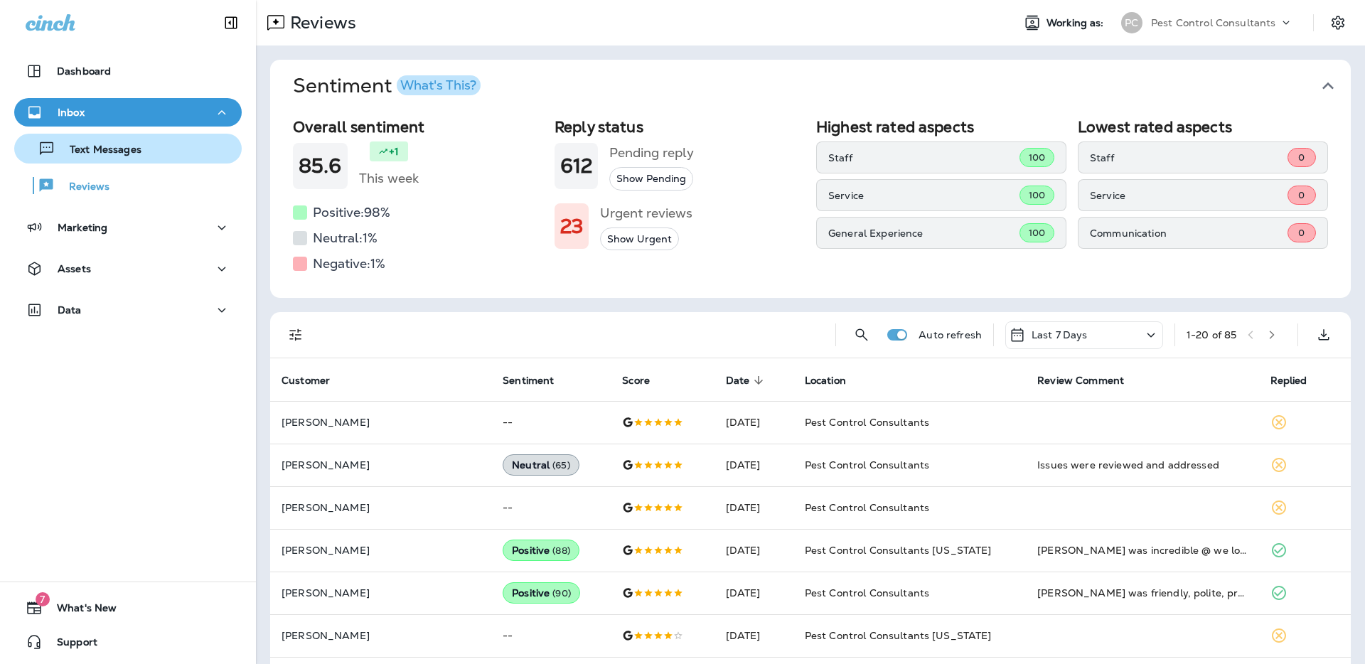
click at [149, 150] on div "Text Messages" at bounding box center [128, 148] width 216 height 21
